Goal: Check status: Check status

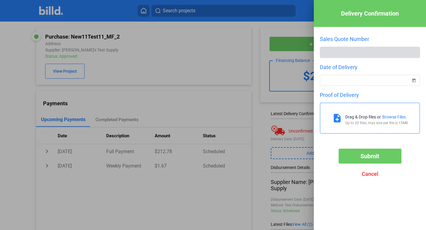
click at [256, 45] on div at bounding box center [213, 115] width 426 height 230
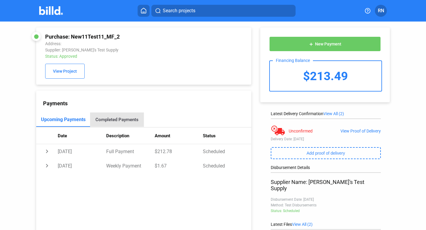
click at [120, 122] on div "Completed Payments" at bounding box center [116, 119] width 43 height 5
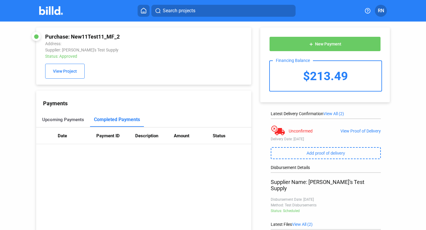
click at [62, 125] on div "Upcoming Payments" at bounding box center [63, 120] width 54 height 14
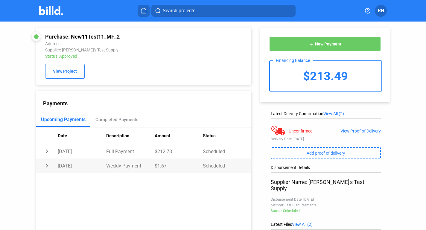
click at [46, 159] on td "chevron_right" at bounding box center [47, 151] width 22 height 14
drag, startPoint x: 57, startPoint y: 179, endPoint x: 172, endPoint y: 179, distance: 115.5
click at [172, 179] on td "Weekly payments of $1.67 are due every [DATE] Payment Method: Account Ending in…" at bounding box center [143, 184] width 215 height 23
copy div "Weekly payments of $1.67 are due every [DATE]"
